Goal: Task Accomplishment & Management: Use online tool/utility

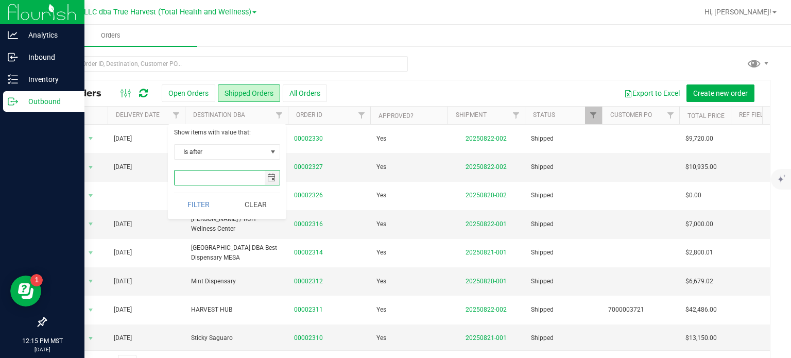
click at [18, 100] on p "Outbound" at bounding box center [49, 101] width 62 height 12
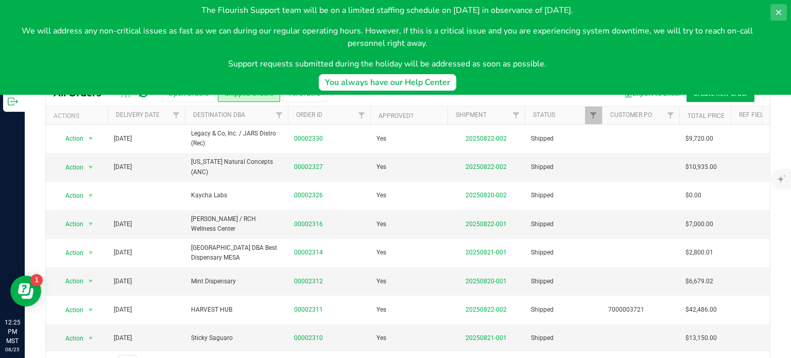
click at [777, 11] on icon at bounding box center [779, 12] width 8 height 8
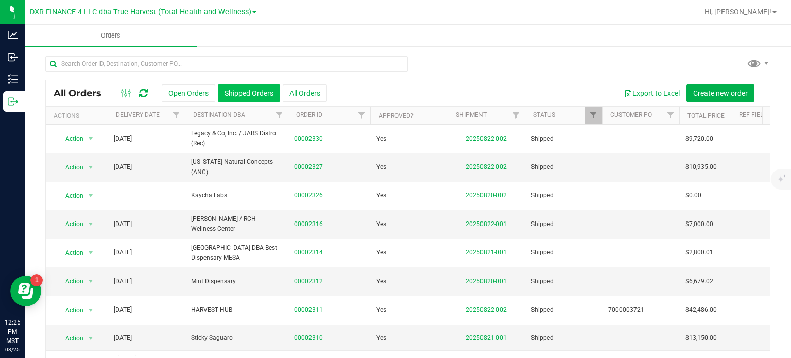
click at [251, 94] on button "Shipped Orders" at bounding box center [249, 93] width 62 height 18
click at [175, 111] on link "Filter" at bounding box center [176, 116] width 17 height 18
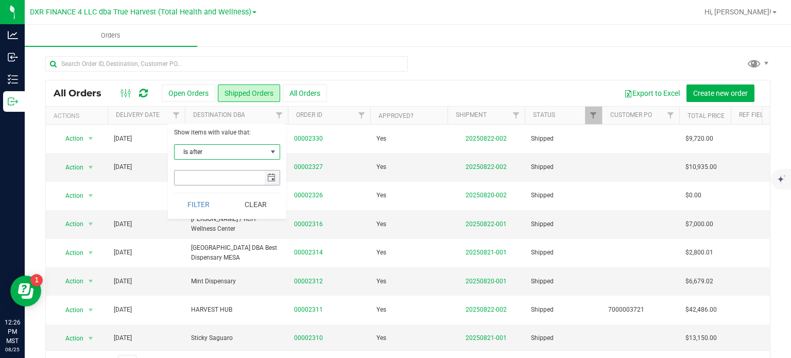
click at [272, 181] on span "select" at bounding box center [271, 178] width 8 height 8
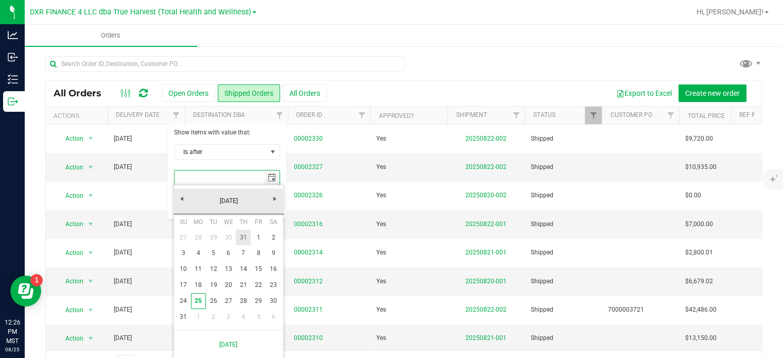
click at [245, 238] on link "31" at bounding box center [243, 238] width 15 height 16
type input "[DATE]"
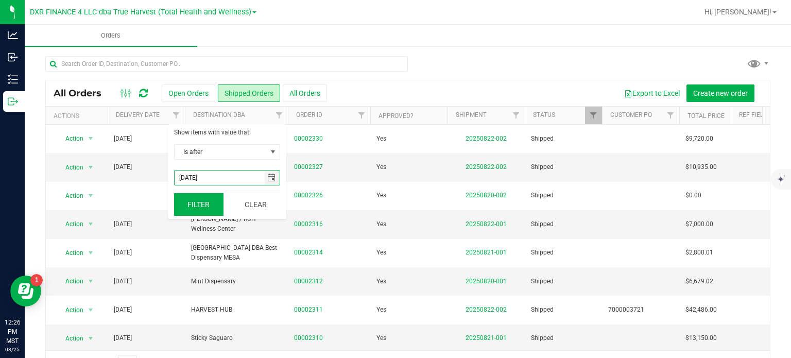
click at [211, 199] on button "Filter" at bounding box center [198, 204] width 49 height 23
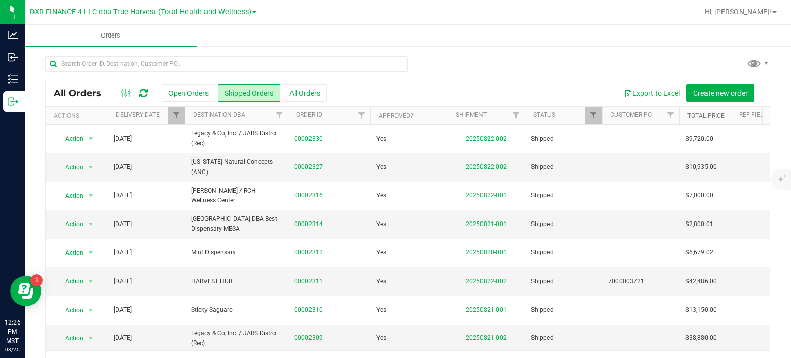
click at [708, 113] on link "Total Price" at bounding box center [706, 115] width 37 height 7
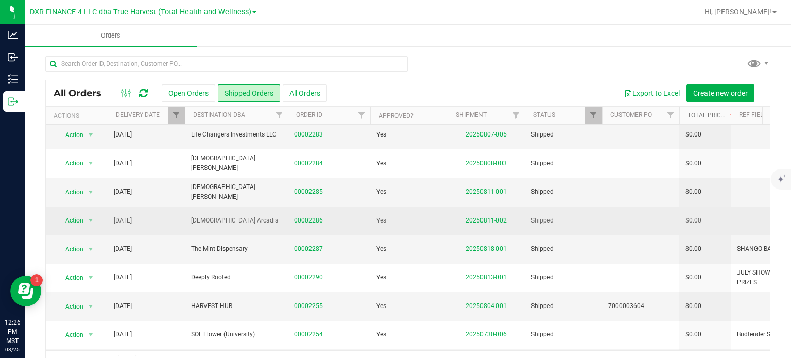
scroll to position [206, 0]
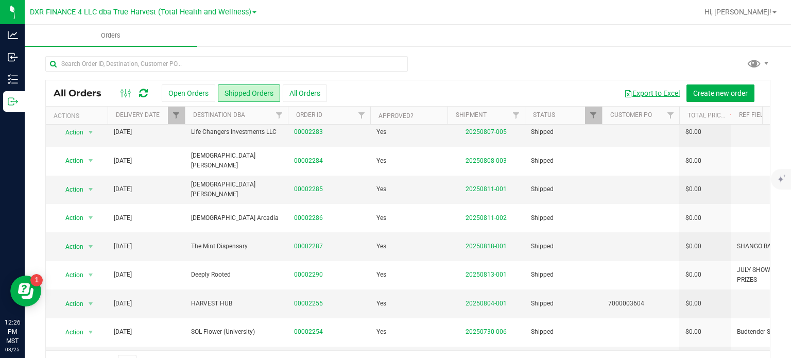
click at [659, 91] on button "Export to Excel" at bounding box center [652, 93] width 69 height 18
